Goal: Information Seeking & Learning: Stay updated

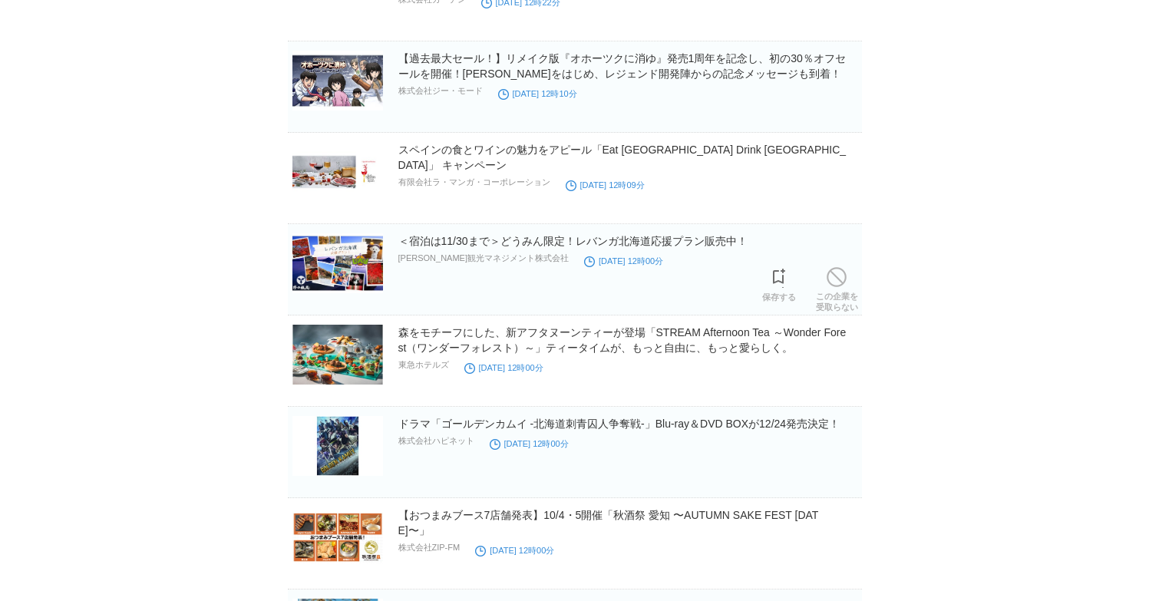
scroll to position [5412, 0]
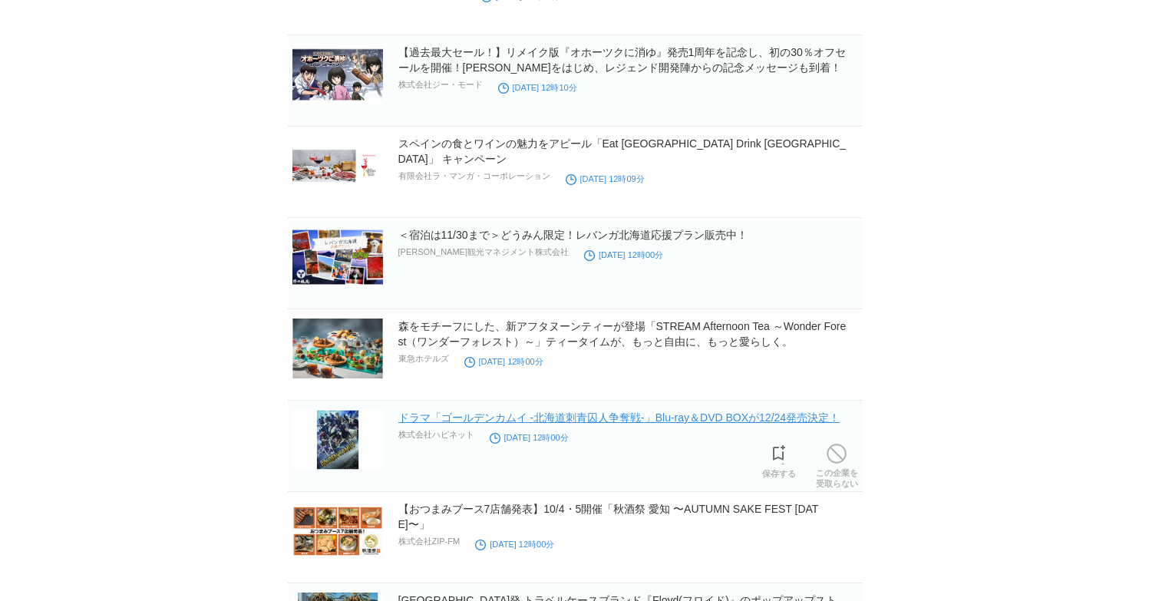
click at [491, 422] on link "ドラマ「ゴールデンカムイ -北海道刺青囚人争奪戦-」Blu-ray＆DVD BOXが12/24発売決定！" at bounding box center [619, 418] width 442 height 12
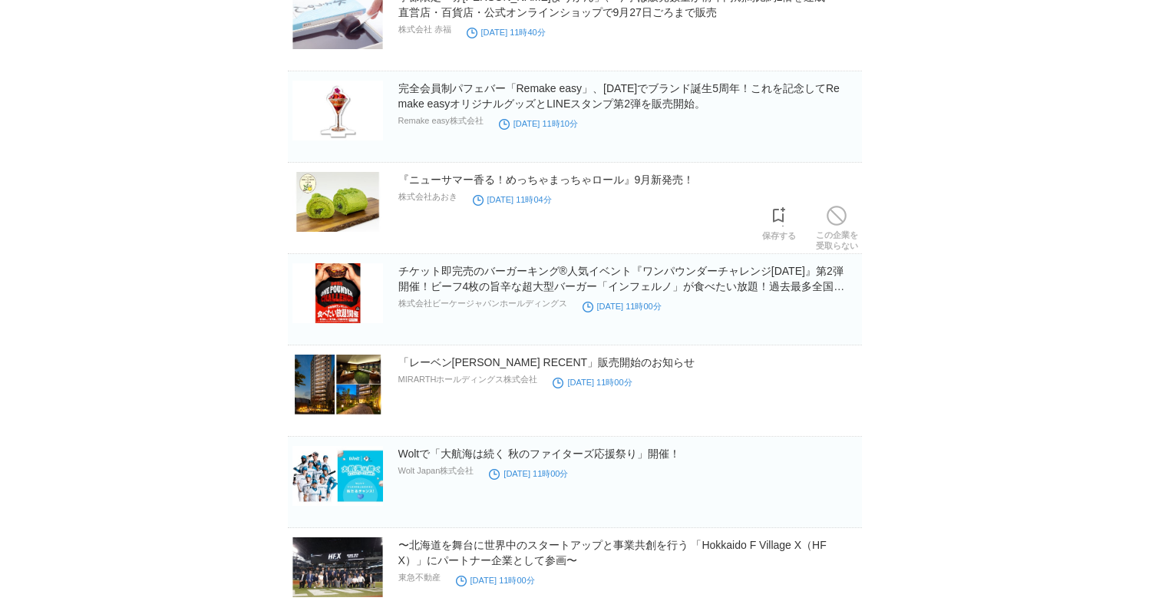
scroll to position [6475, 0]
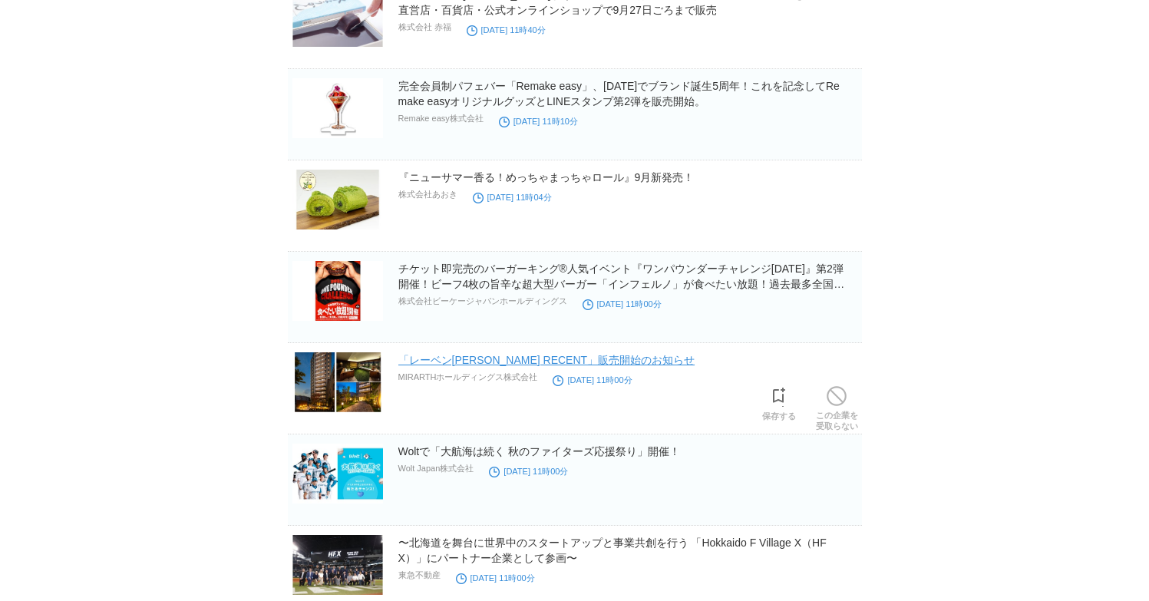
click at [483, 366] on link "「レーベン[PERSON_NAME] RECENT」販売開始のお知らせ" at bounding box center [546, 360] width 297 height 12
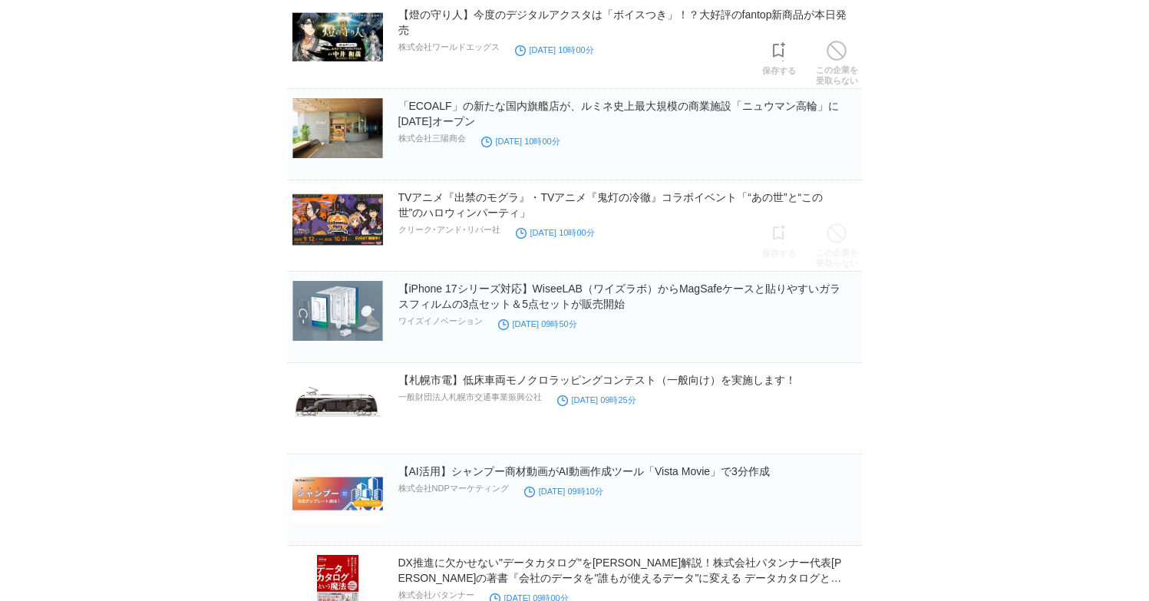
scroll to position [9384, 0]
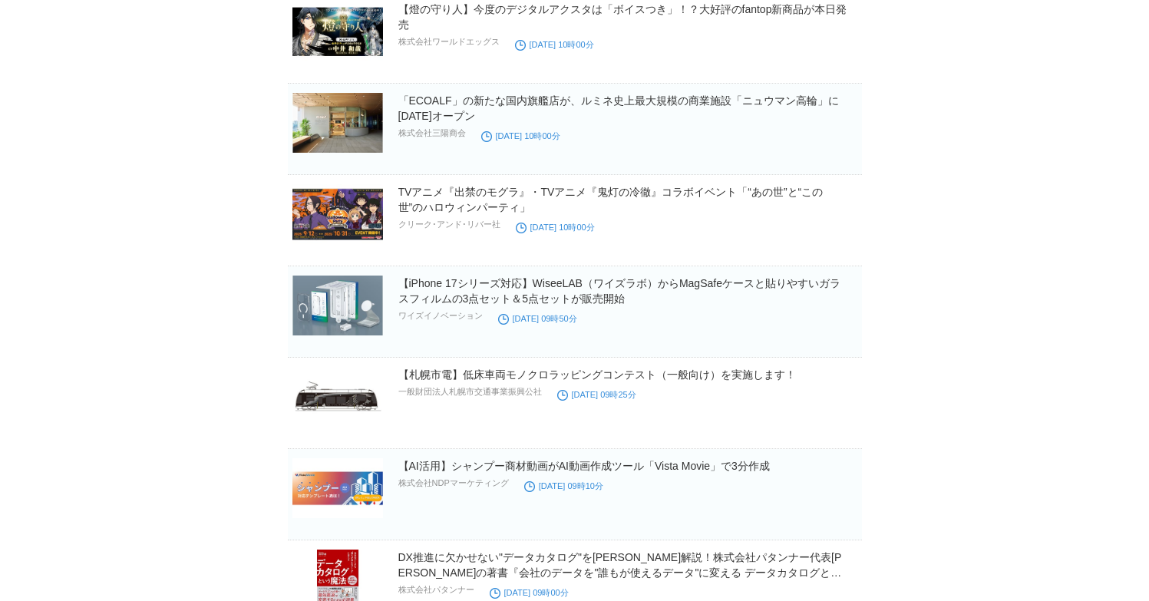
click at [618, 369] on h2 "【札幌市電】低床車両モノクロラッピングコンテスト（一般向け）を実施します！" at bounding box center [628, 374] width 461 height 15
click at [617, 372] on link "【札幌市電】低床車両モノクロラッピングコンテスト（一般向け）を実施します！" at bounding box center [597, 375] width 398 height 12
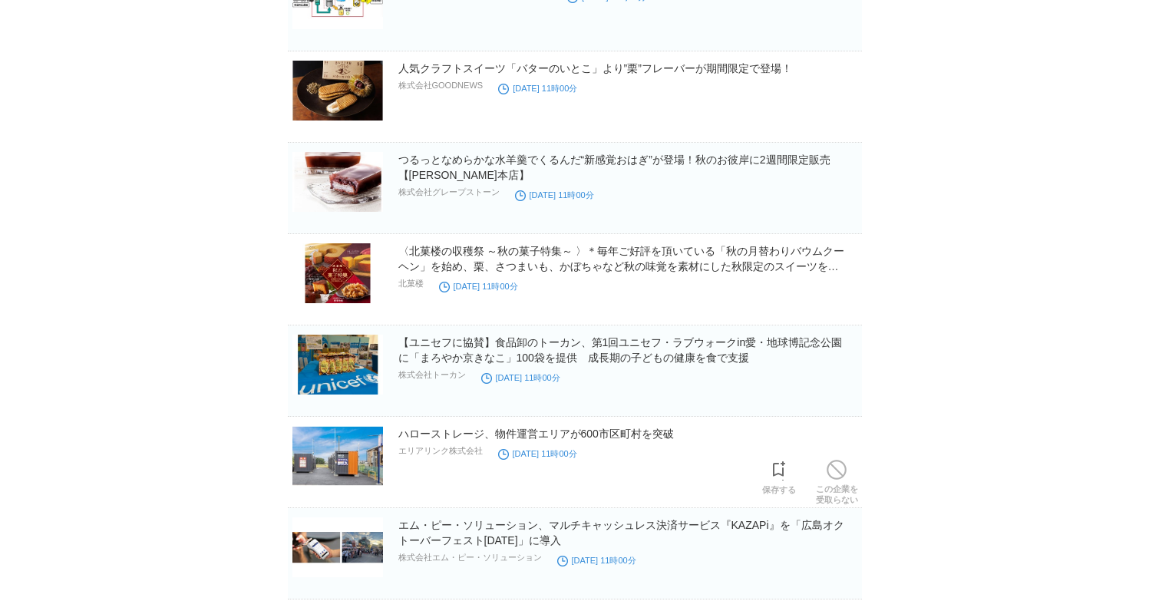
scroll to position [17000, 0]
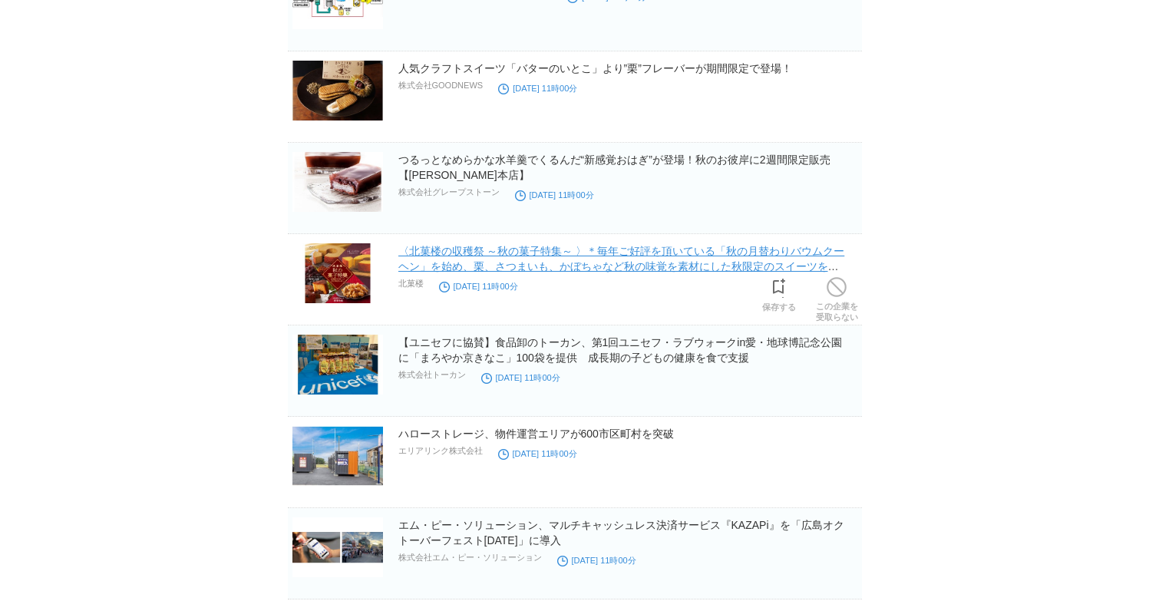
click at [574, 273] on link "〈北菓楼の収穫祭 ～秋の菓子特集～ 〉＊毎年ご好評を頂いている「秋の月替わりバウムクーヘン」を始め、栗、さつまいも、かぼちゃなど秋の味覚を素材にした秋限定のス…" at bounding box center [621, 266] width 447 height 43
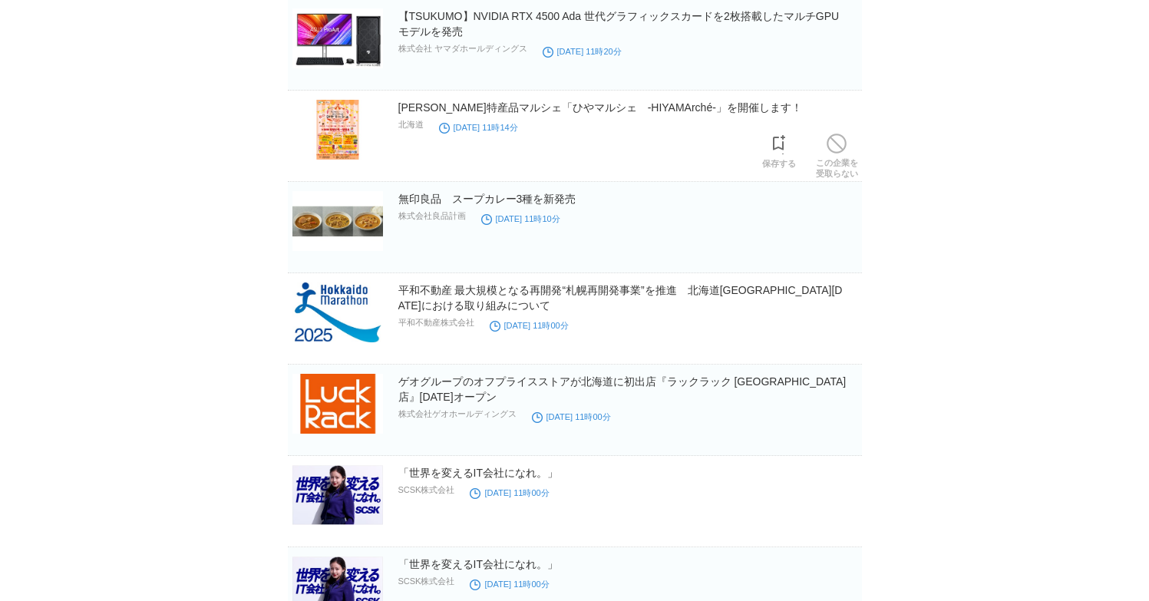
scroll to position [15863, 0]
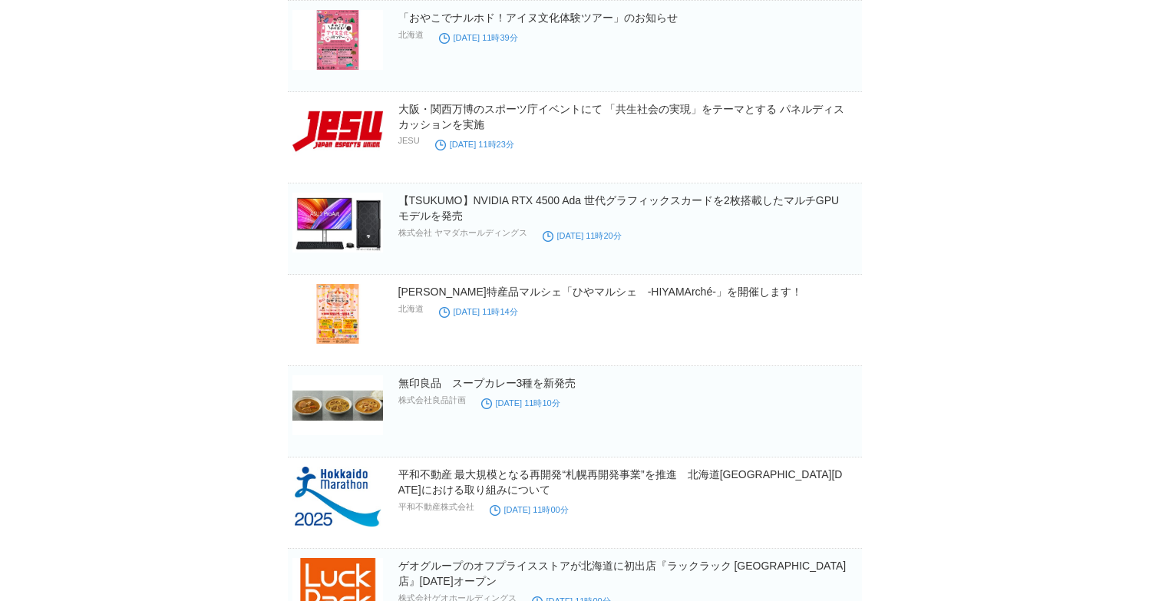
click at [466, 288] on link "[PERSON_NAME]特産品マルシェ「ひやマルシェ　-HIYAMArché-」を開催します！" at bounding box center [600, 292] width 404 height 12
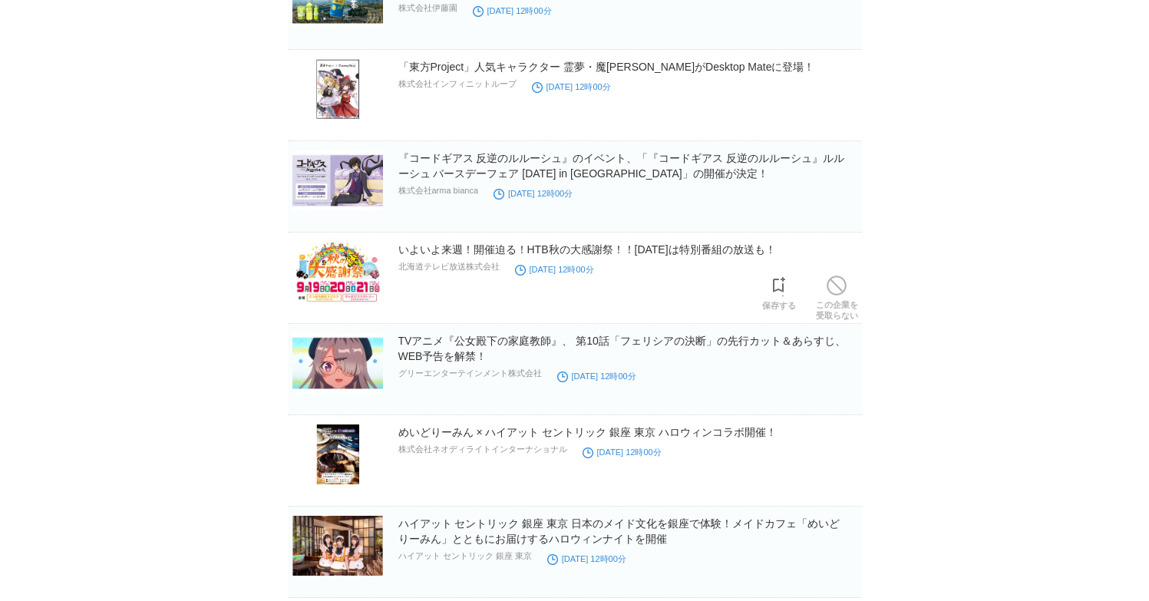
scroll to position [14984, 0]
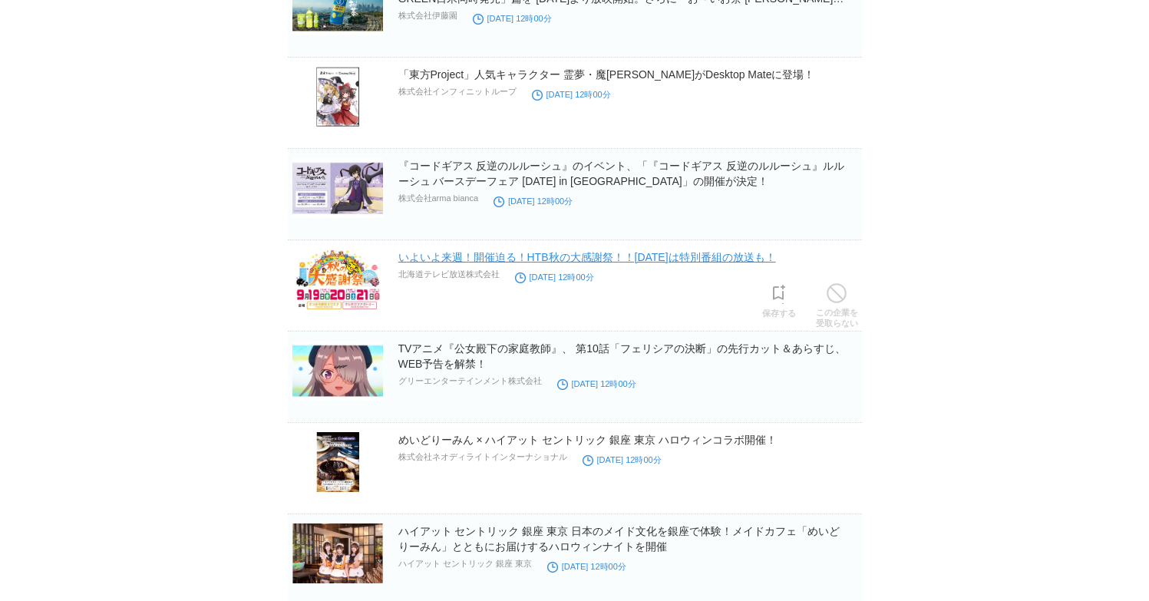
click at [493, 254] on link "いよいよ来週！開催迫る！HTB秋の大感謝祭！！[DATE]は特別番組の放送も！" at bounding box center [587, 257] width 378 height 12
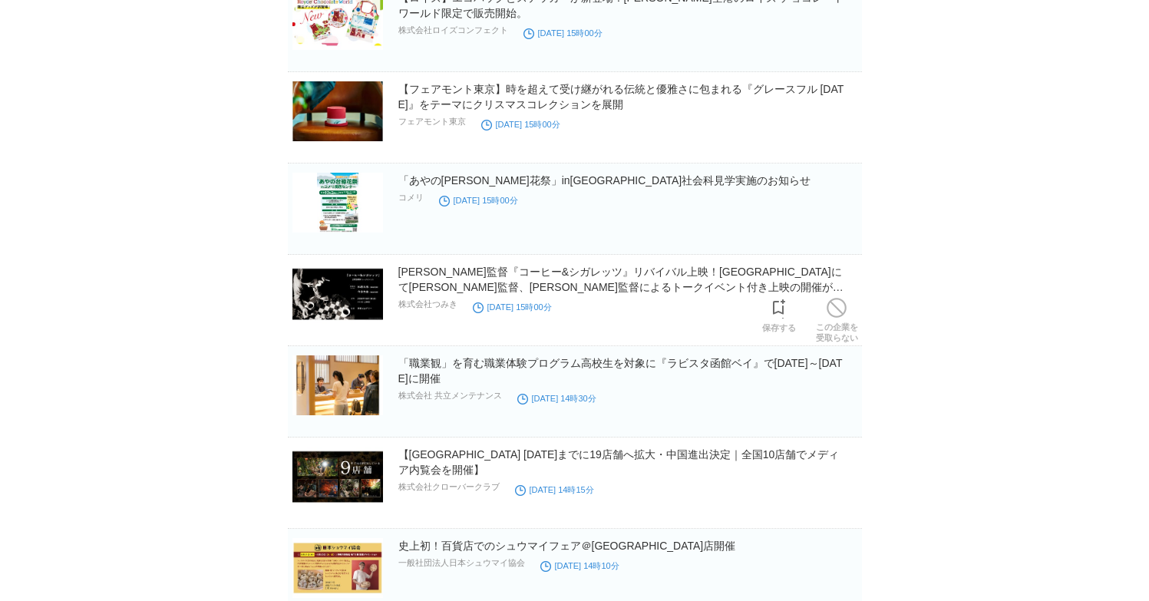
scroll to position [11737, 0]
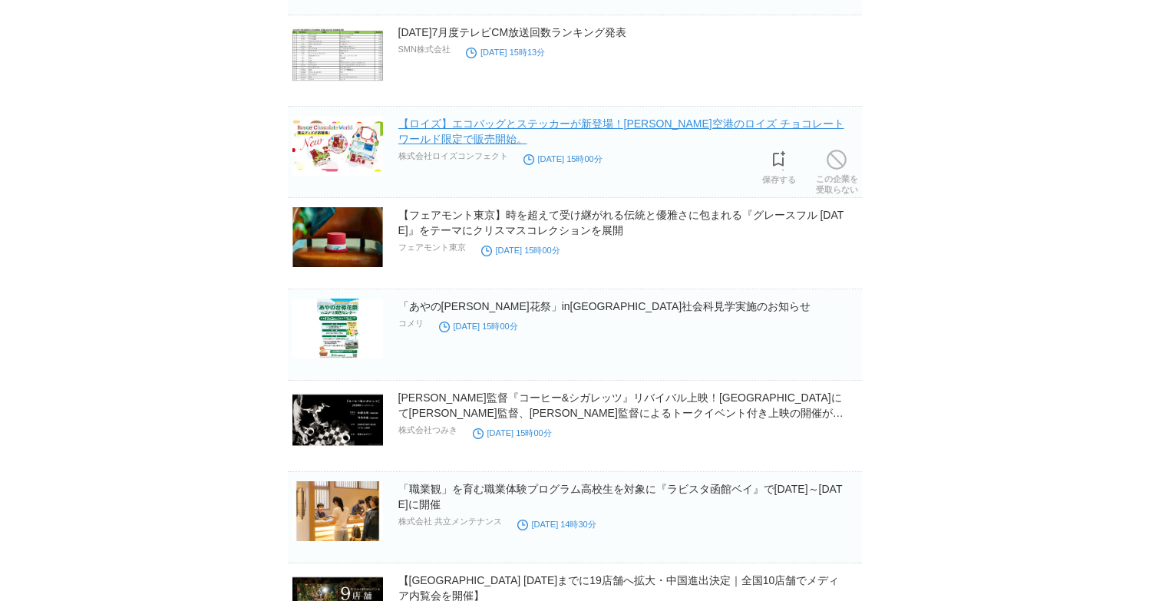
click at [511, 121] on link "【ロイズ】エコバッグとステッカーが新登場！[PERSON_NAME]空港のロイズ チョコレートワールド限定で販売開始。" at bounding box center [621, 131] width 446 height 28
